Goal: Information Seeking & Learning: Learn about a topic

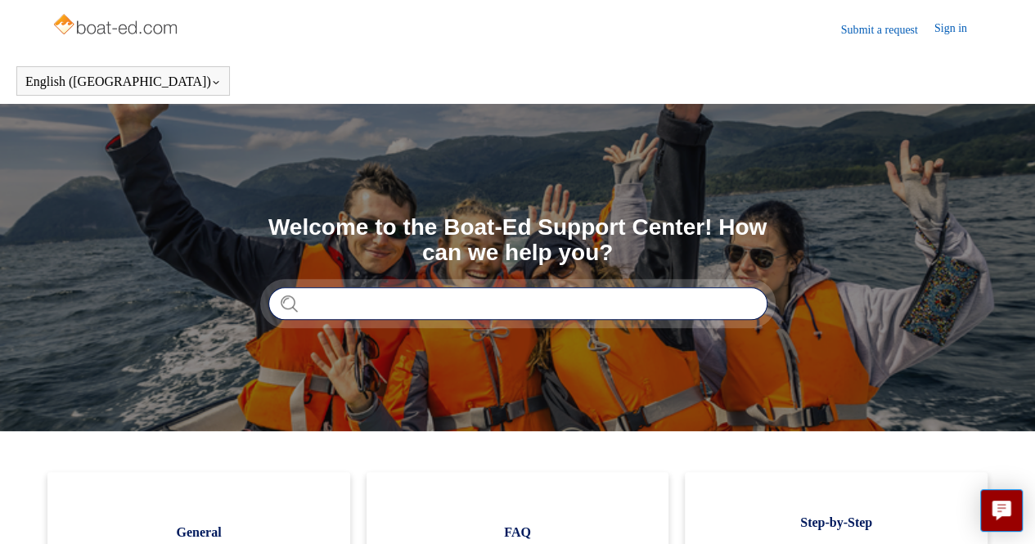
click at [356, 304] on input "Search" at bounding box center [517, 303] width 499 height 33
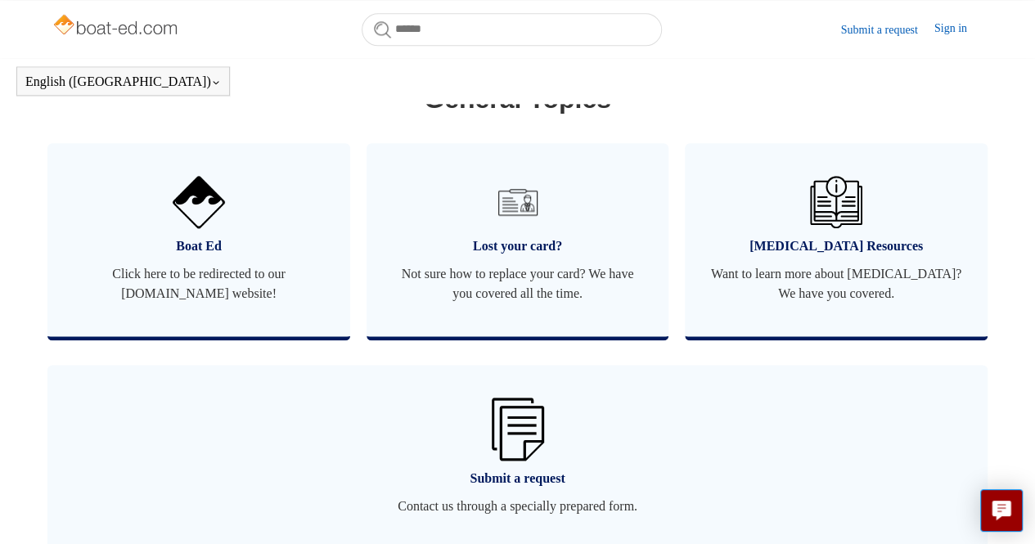
scroll to position [976, 0]
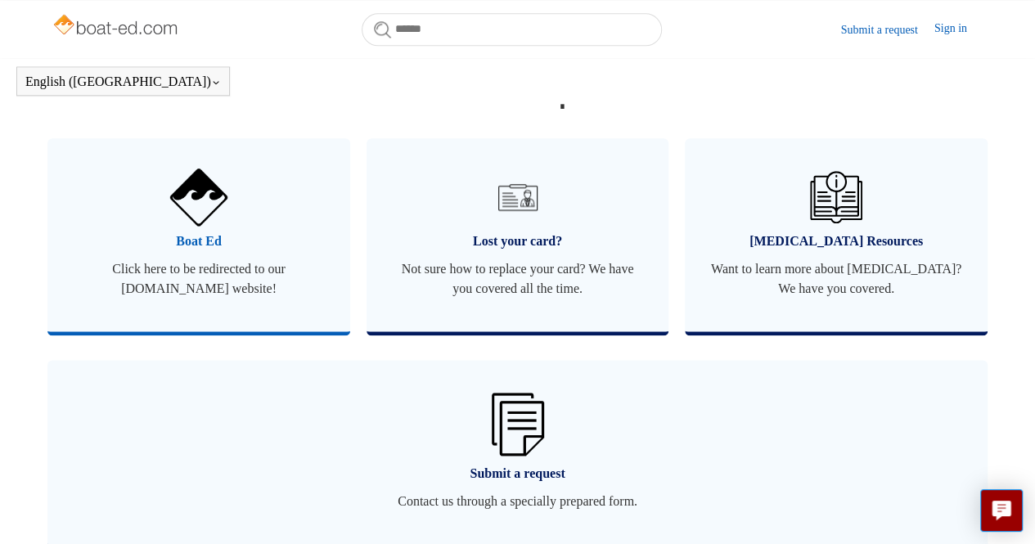
click at [150, 251] on span "Boat Ed" at bounding box center [199, 242] width 254 height 20
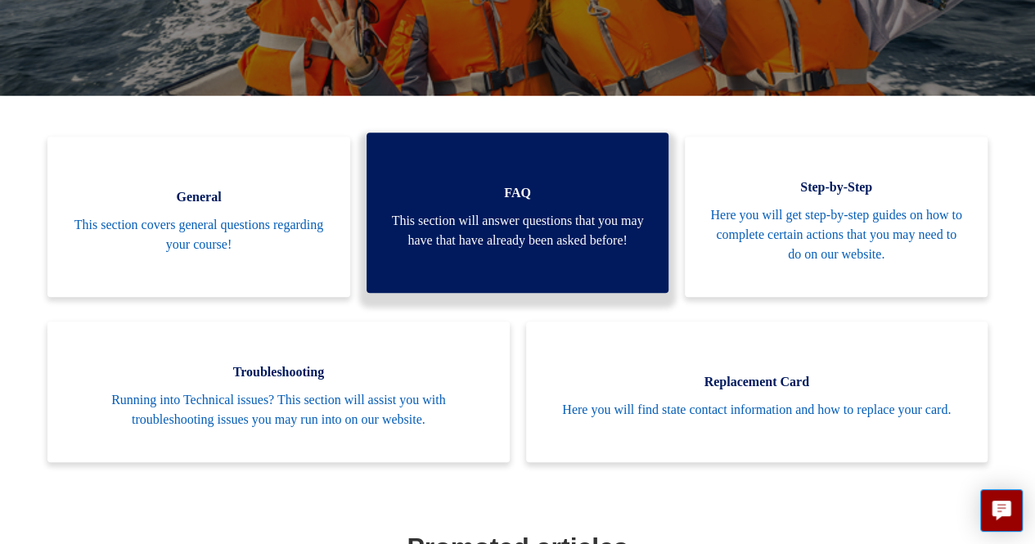
click at [534, 229] on span "This section will answer questions that you may have that have already been ask…" at bounding box center [518, 230] width 254 height 39
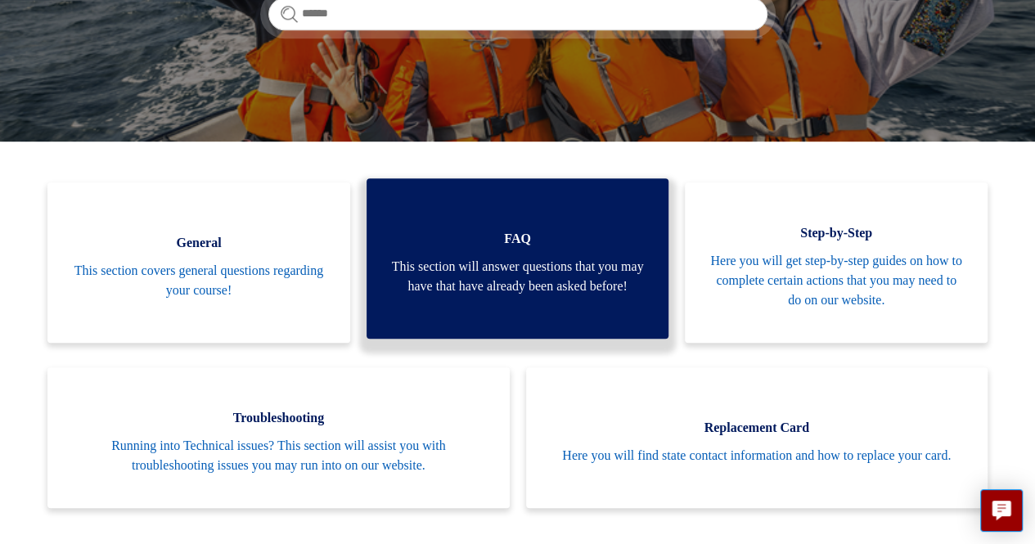
scroll to position [336, 0]
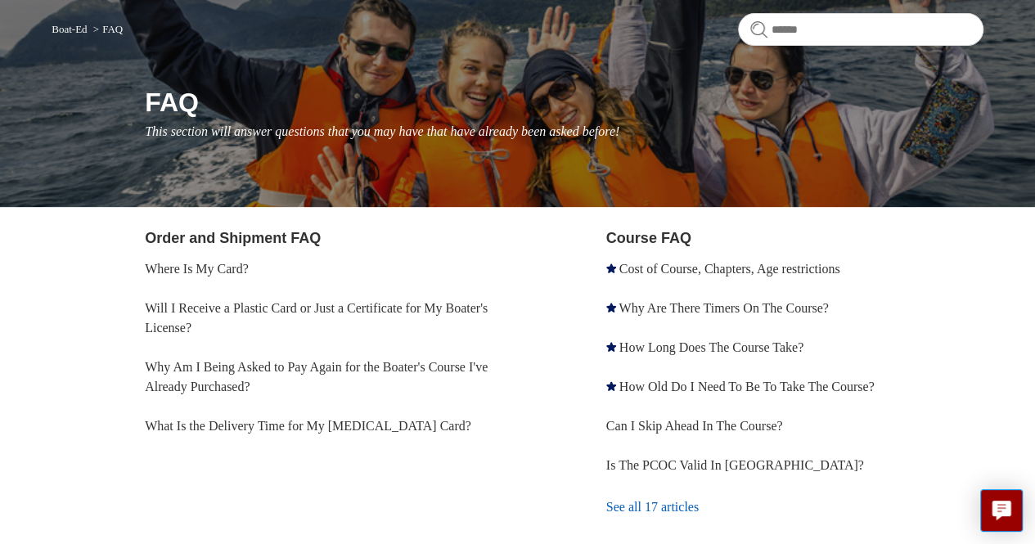
scroll to position [134, 0]
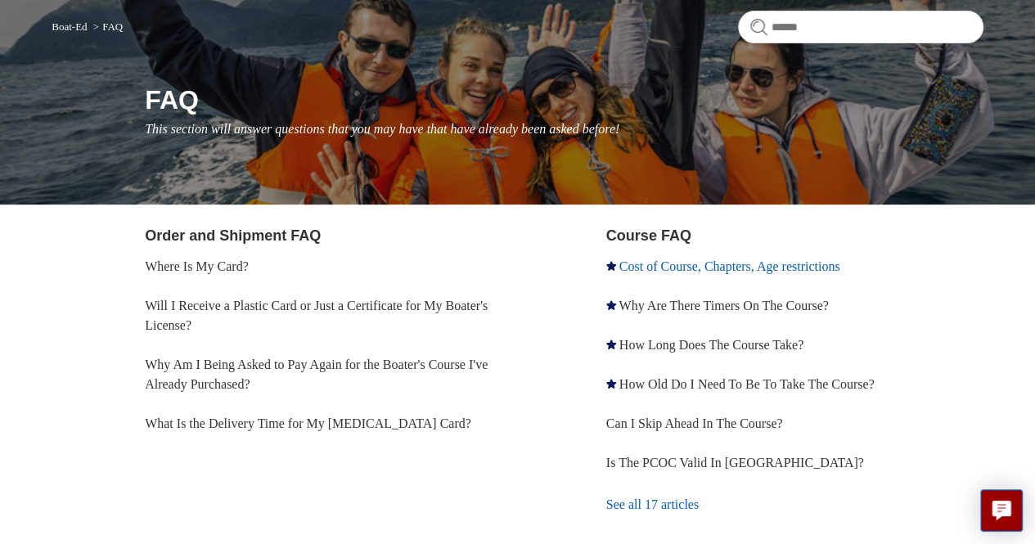
click at [720, 259] on link "Cost of Course, Chapters, Age restrictions" at bounding box center [730, 266] width 221 height 14
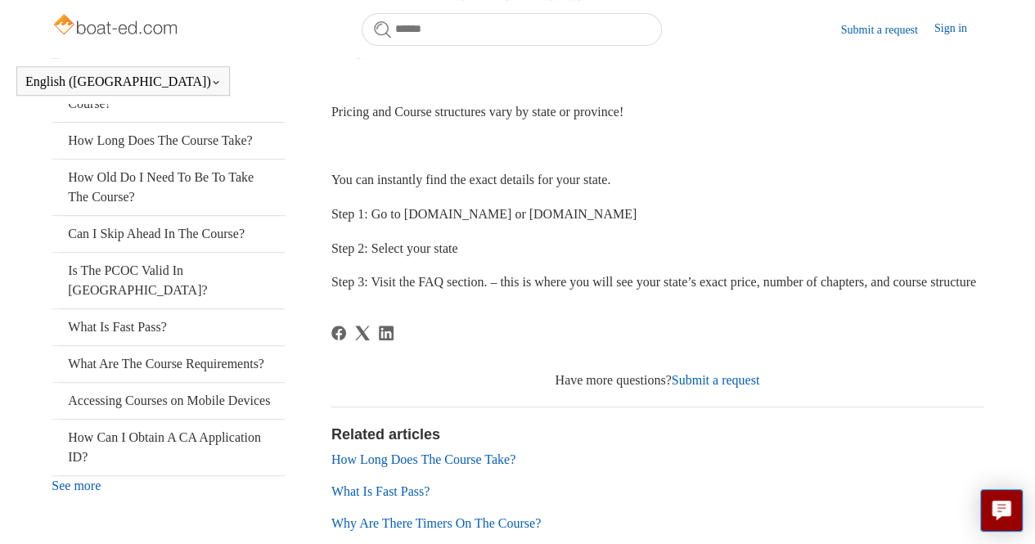
scroll to position [355, 0]
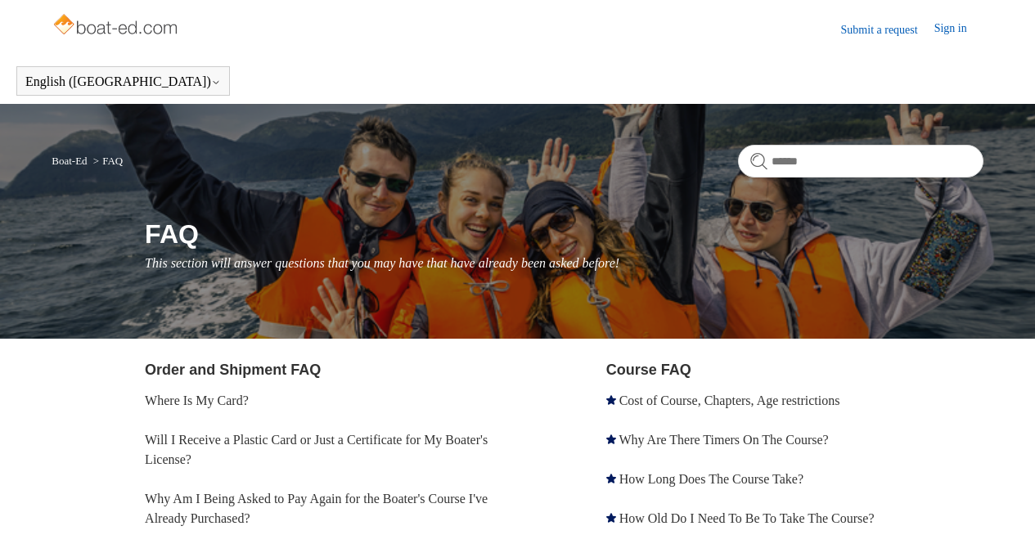
scroll to position [134, 0]
